Goal: Information Seeking & Learning: Find specific page/section

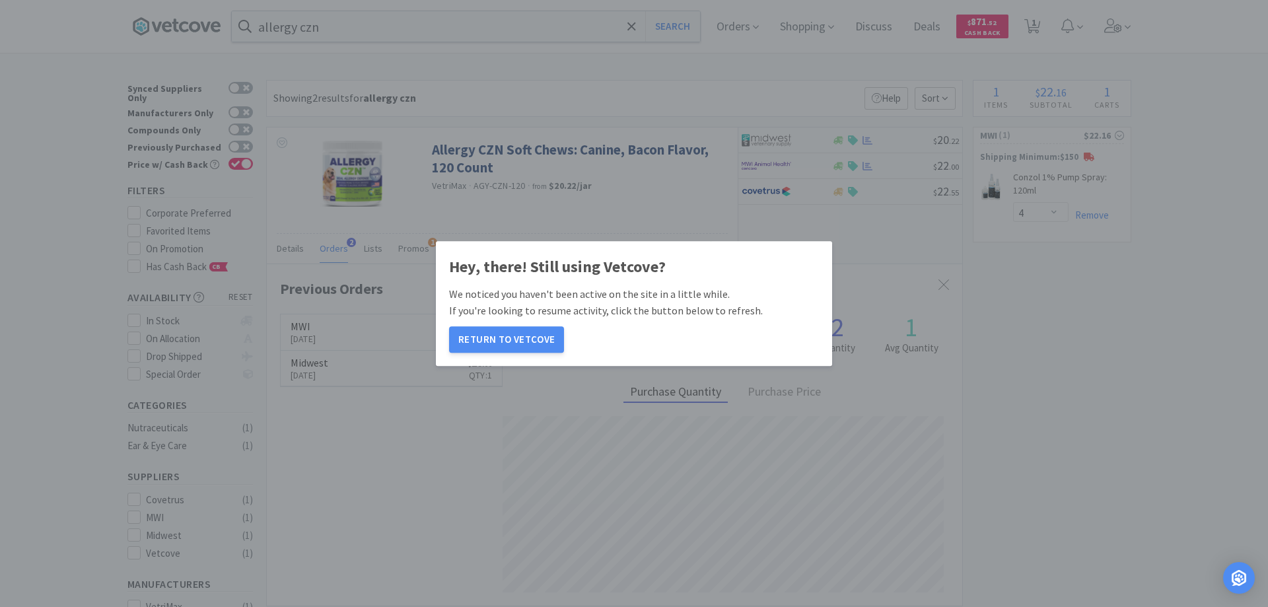
select select "4"
click at [507, 339] on button "Return to Vetcove" at bounding box center [506, 339] width 115 height 26
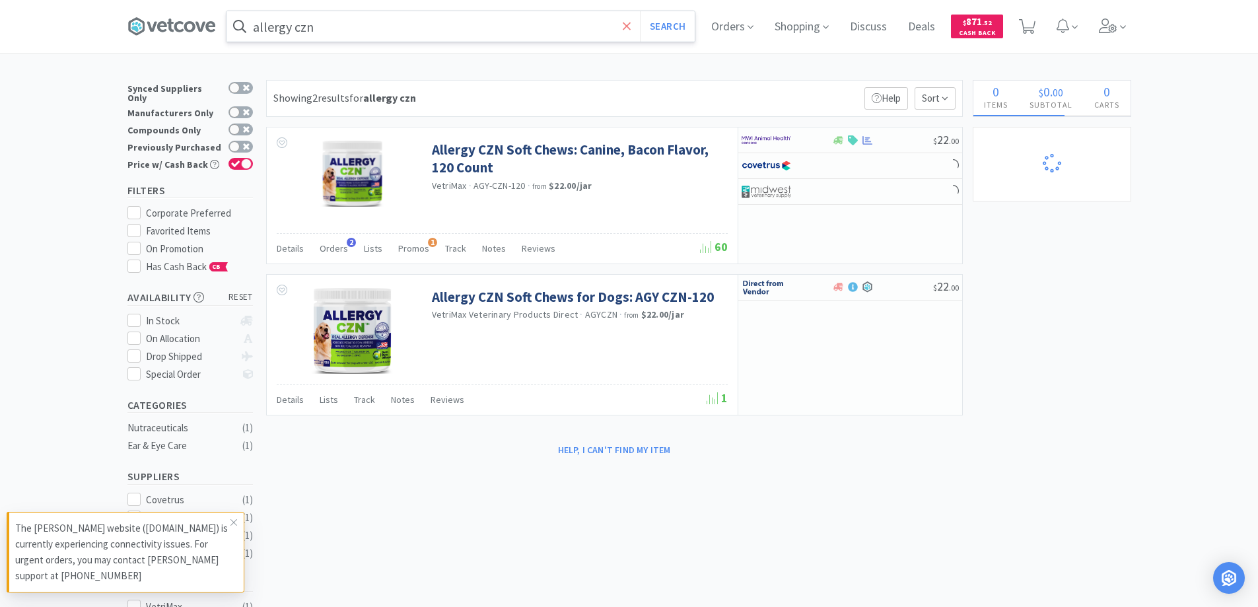
select select "4"
click at [627, 28] on icon at bounding box center [627, 26] width 9 height 13
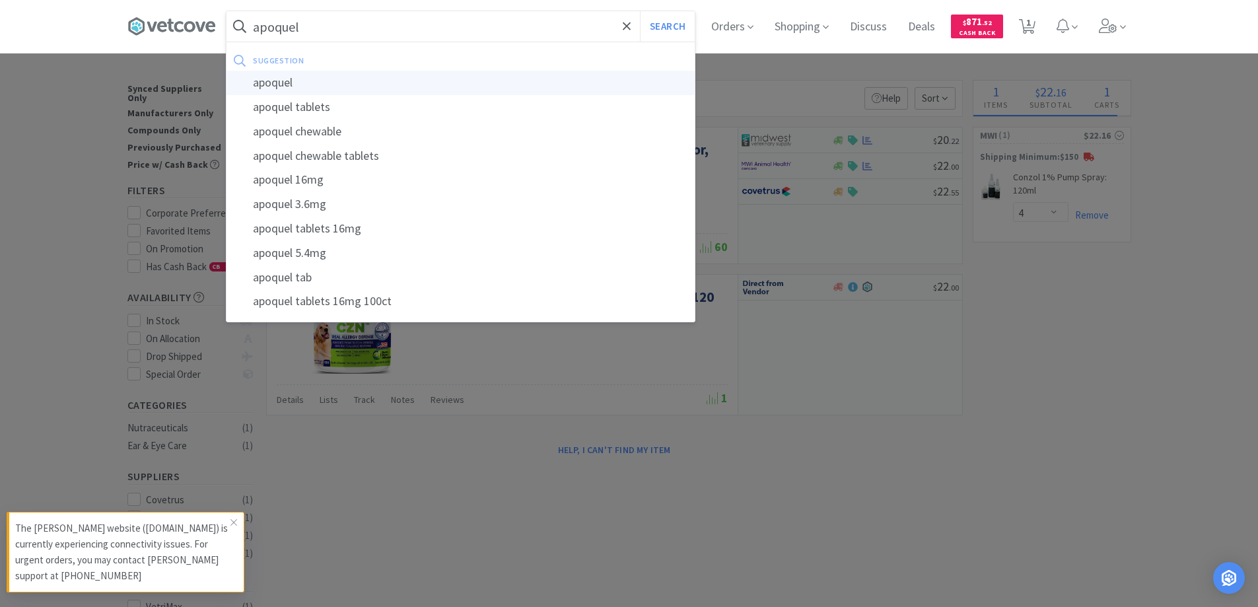
click at [283, 83] on div "apoquel" at bounding box center [461, 83] width 468 height 24
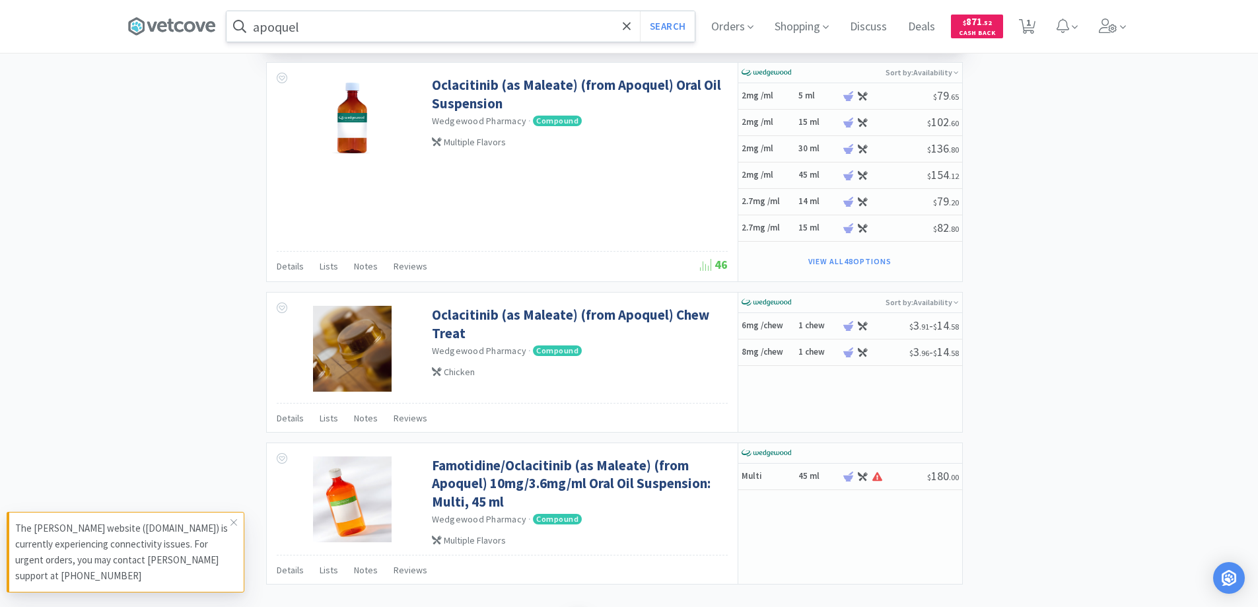
scroll to position [1981, 0]
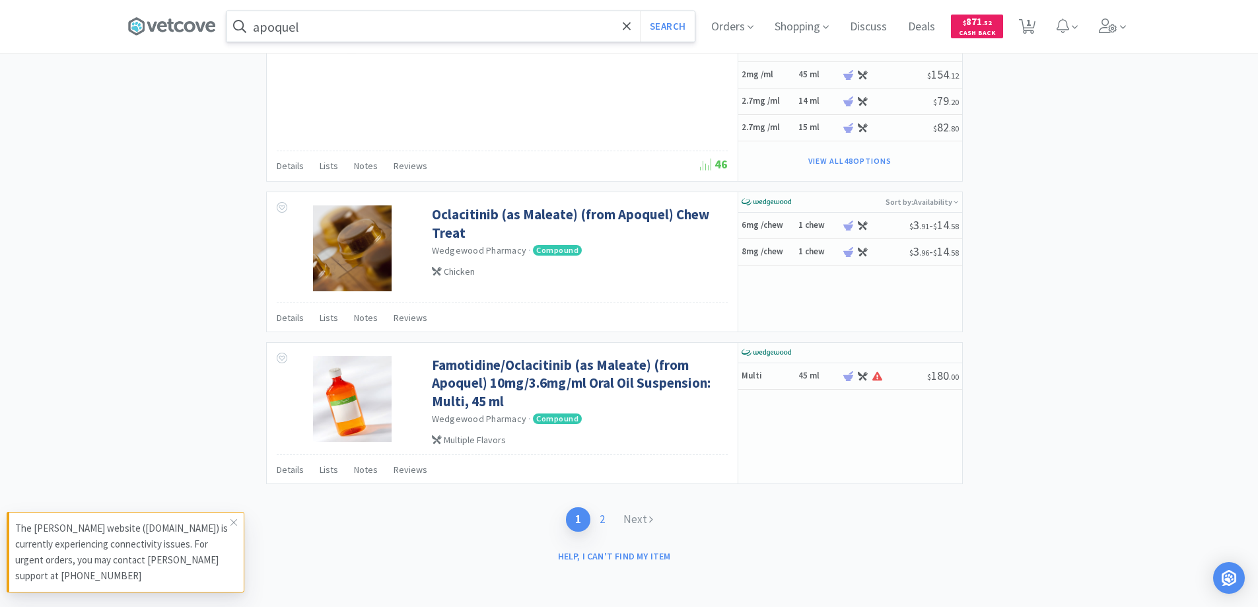
click at [604, 518] on link "2" at bounding box center [602, 519] width 24 height 24
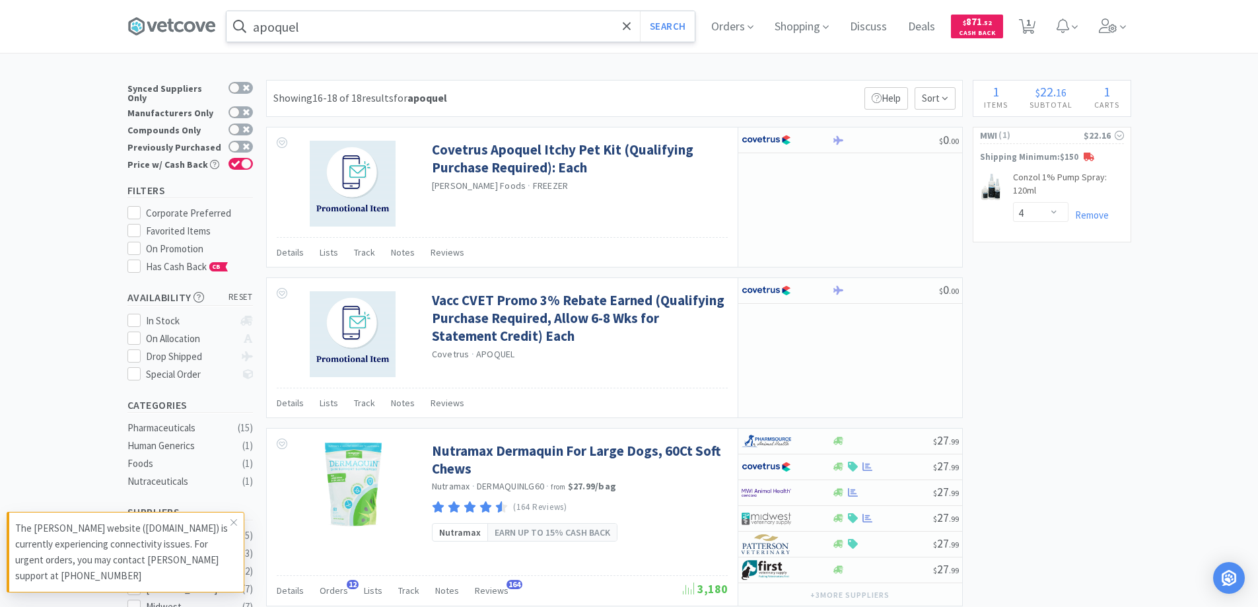
type input "allergy czn"
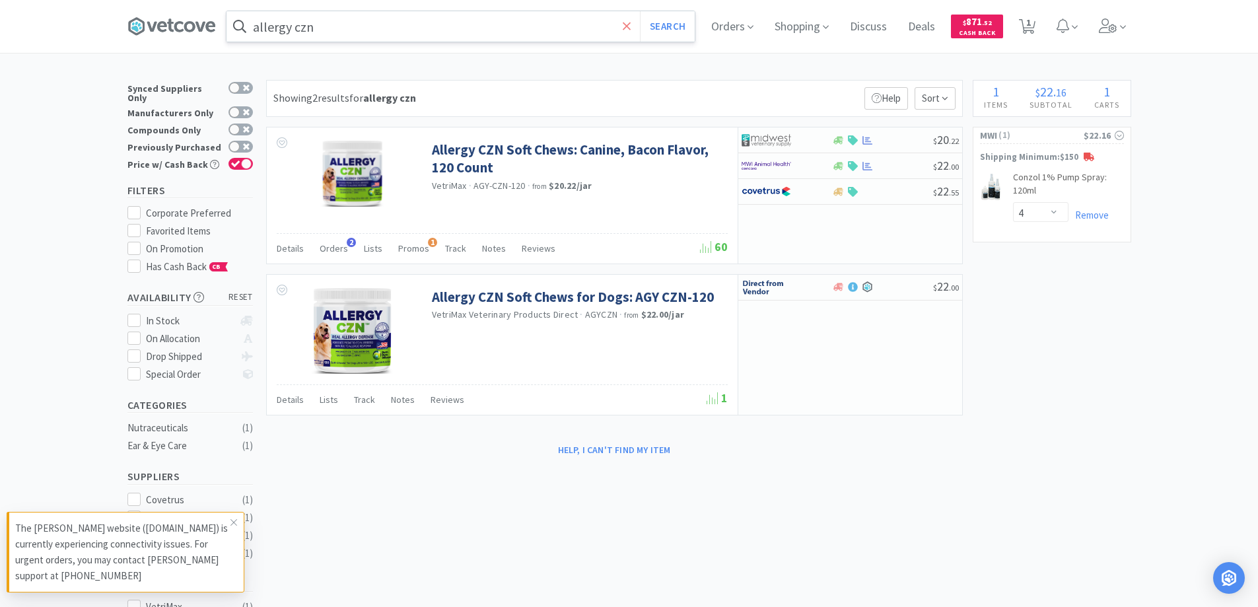
click at [631, 26] on icon at bounding box center [627, 26] width 8 height 8
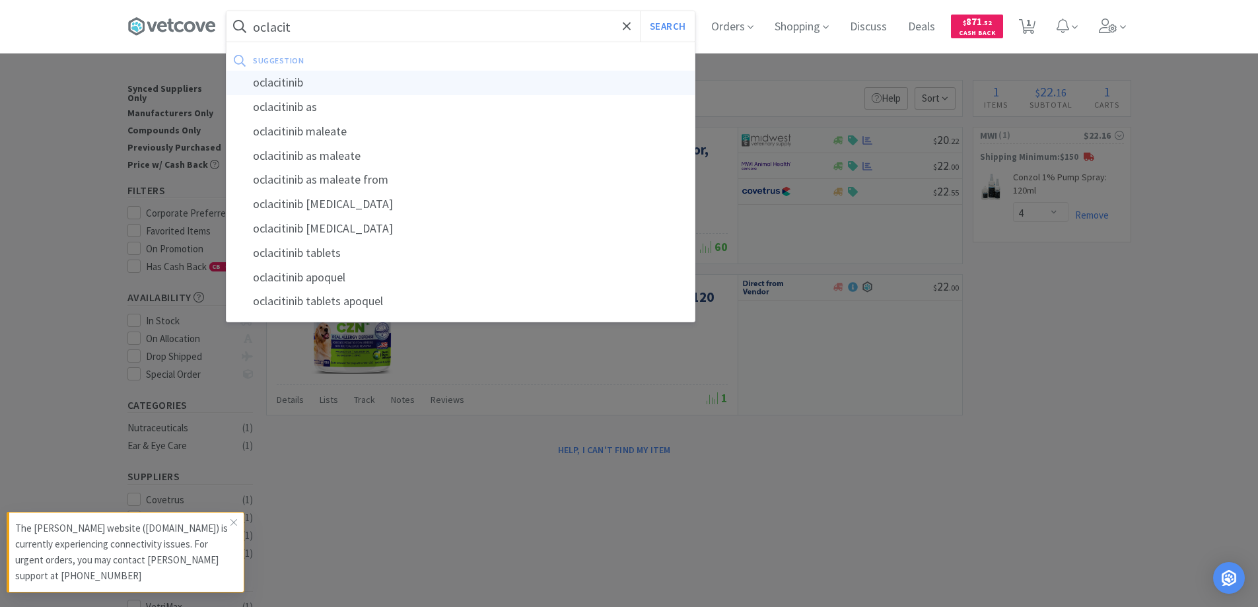
click at [282, 81] on div "oclacitinib" at bounding box center [461, 83] width 468 height 24
type input "oclacitinib"
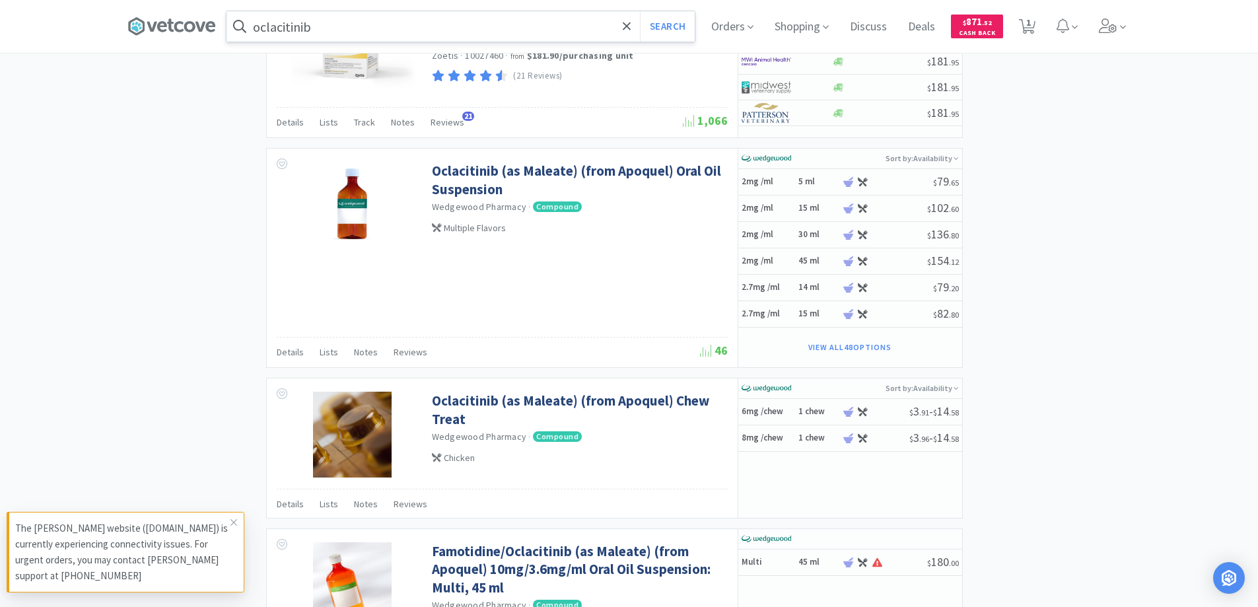
scroll to position [1547, 0]
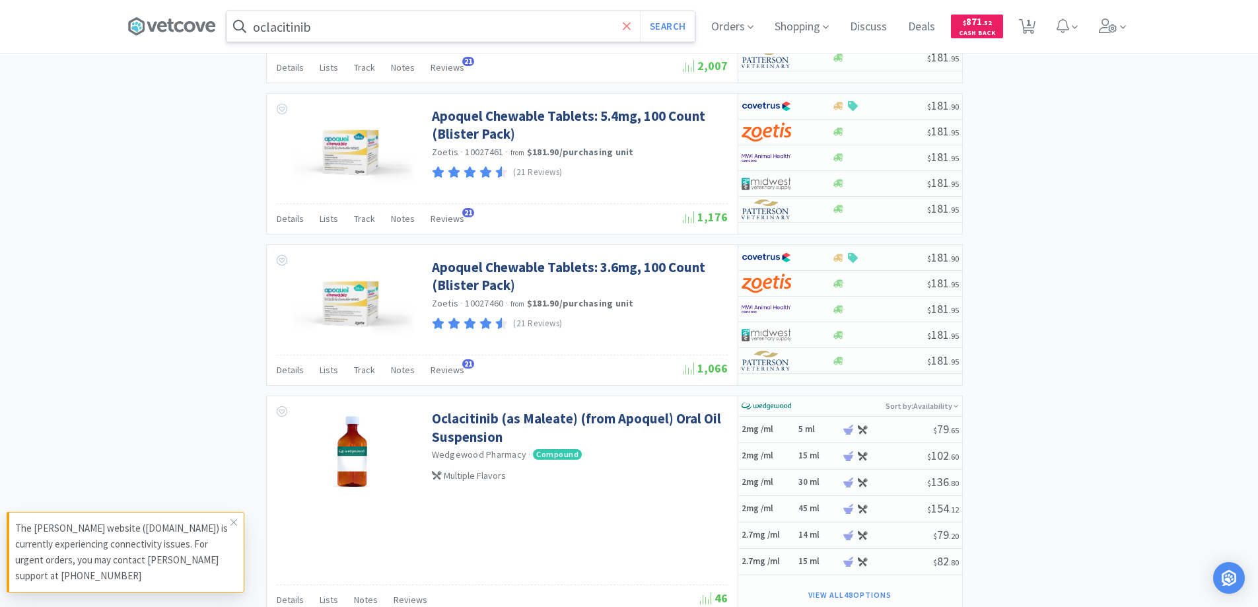
click at [631, 27] on icon at bounding box center [627, 26] width 8 height 8
